Goal: Navigation & Orientation: Find specific page/section

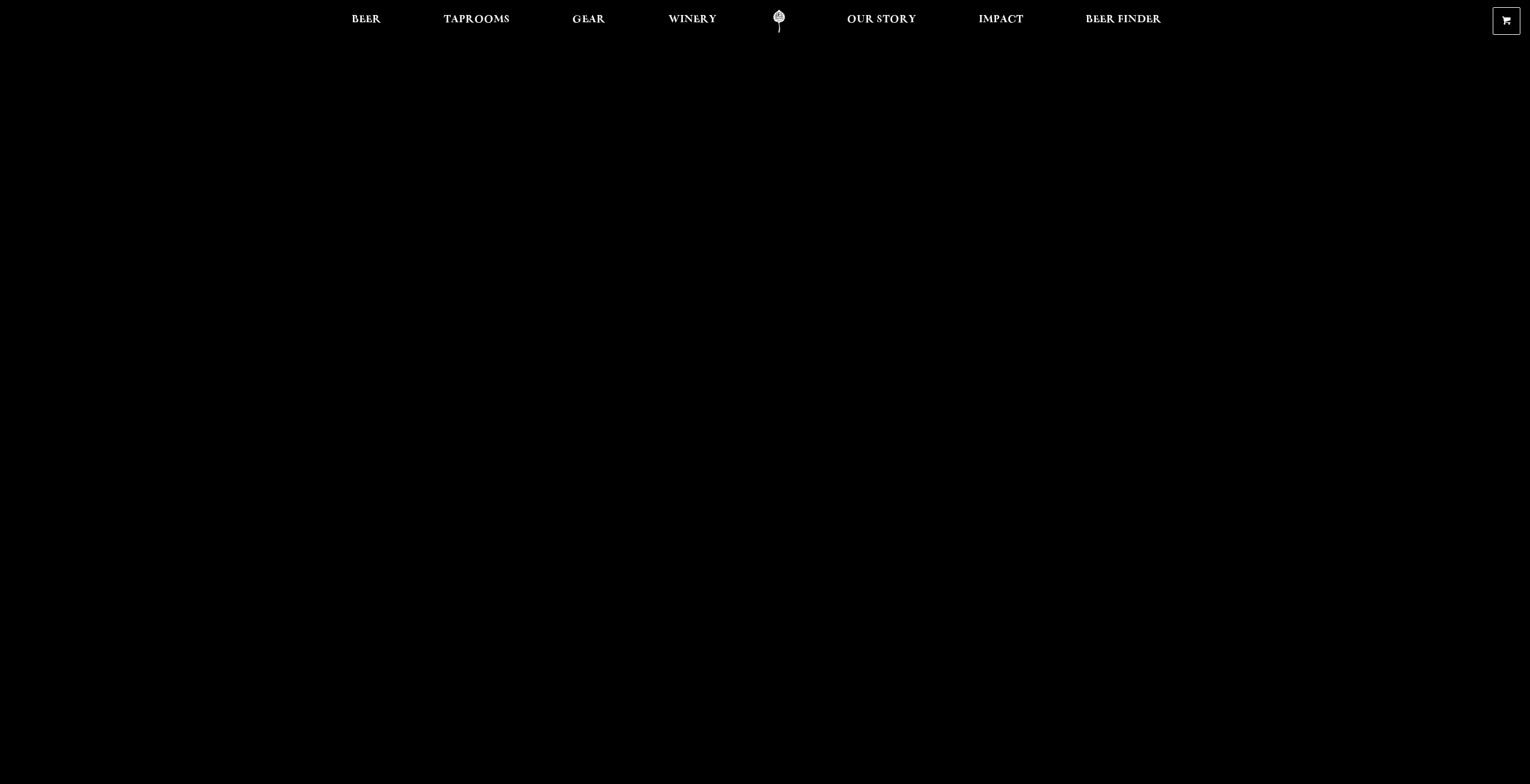
scroll to position [60, 0]
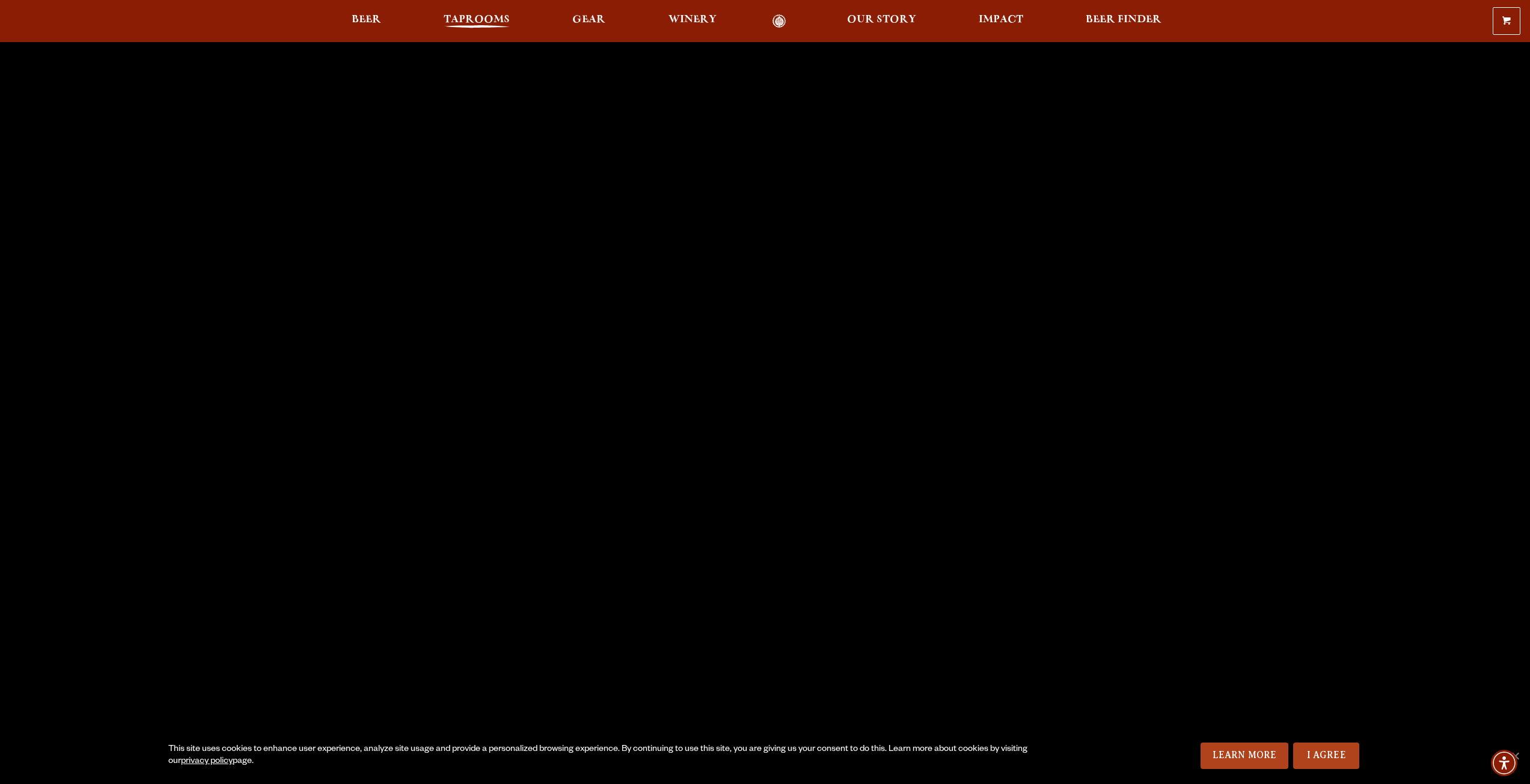
click at [477, 25] on span "Taprooms" at bounding box center [477, 20] width 66 height 10
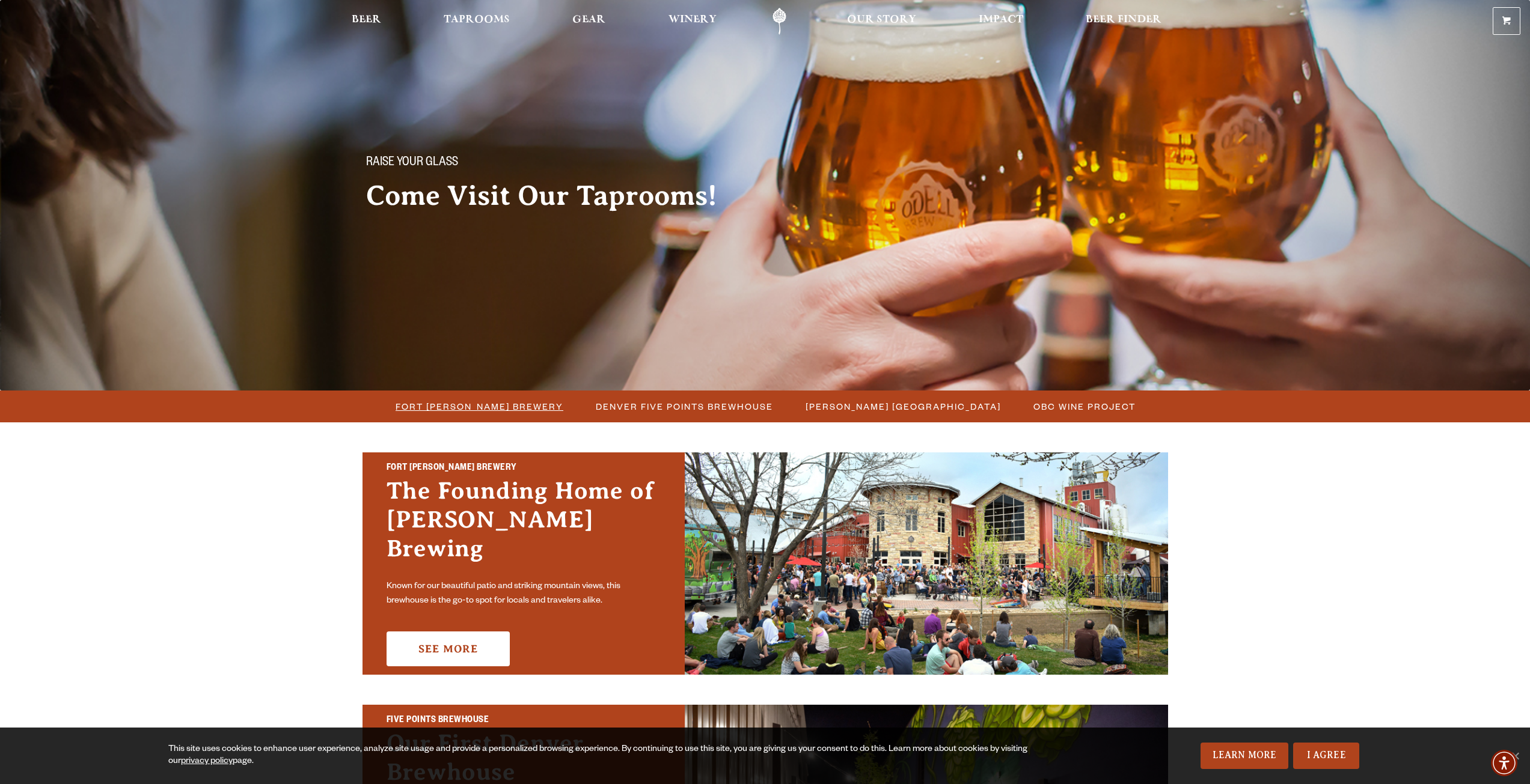
click at [458, 405] on span "Fort [PERSON_NAME] Brewery" at bounding box center [479, 406] width 167 height 17
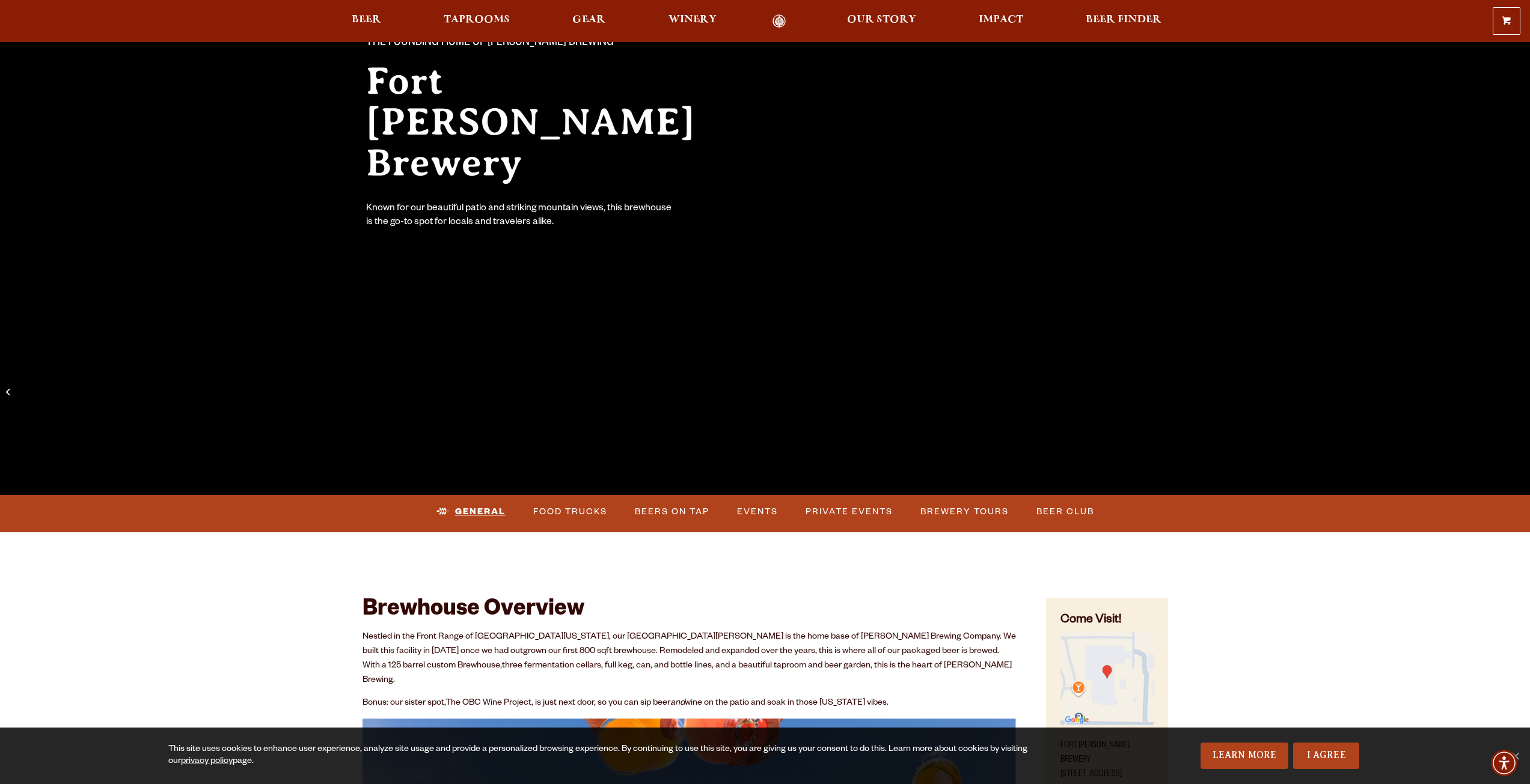
click at [464, 513] on link "General" at bounding box center [471, 512] width 79 height 28
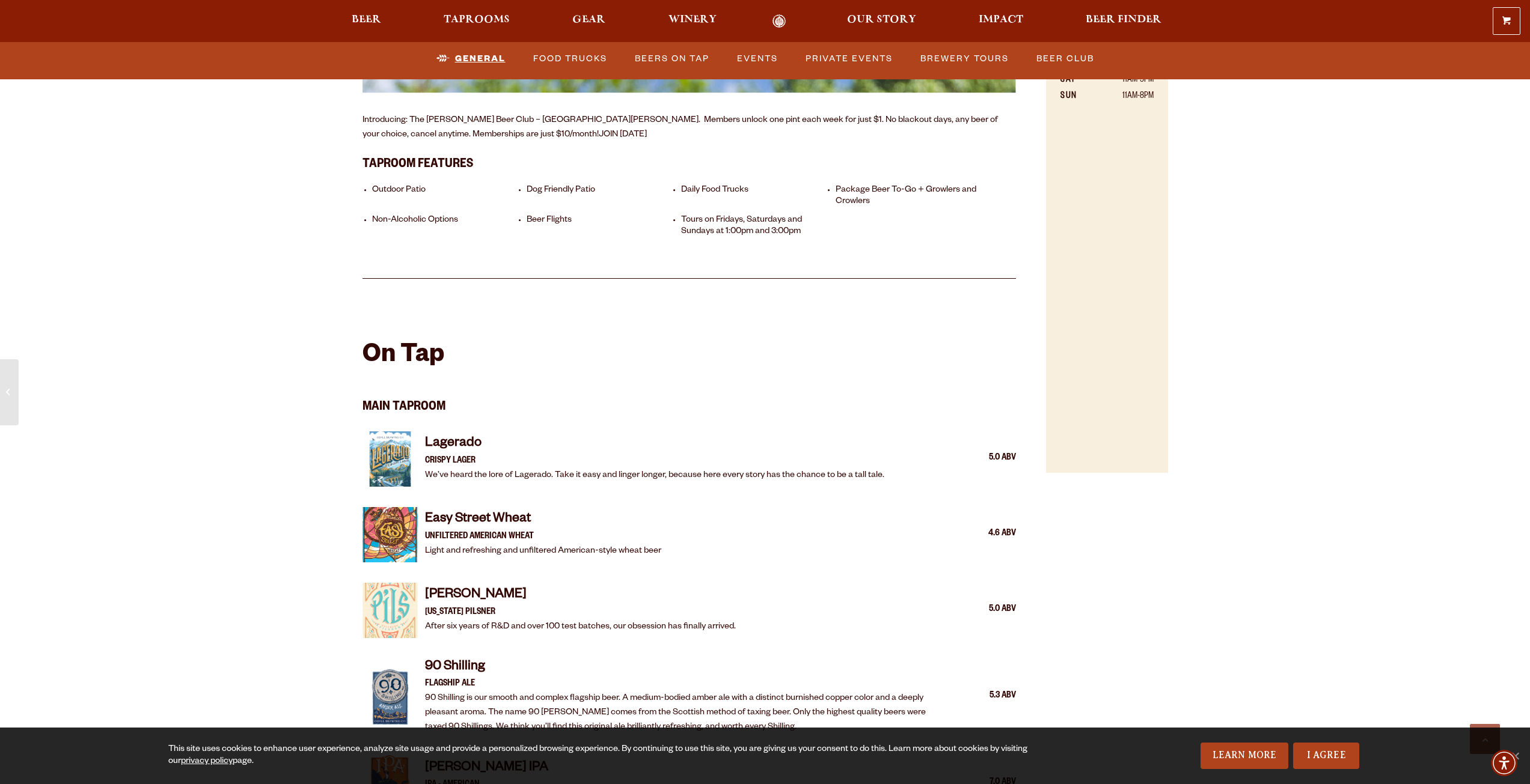
scroll to position [1033, 0]
